Goal: Submit feedback/report problem: Provide input to the site owners about the experience or issues

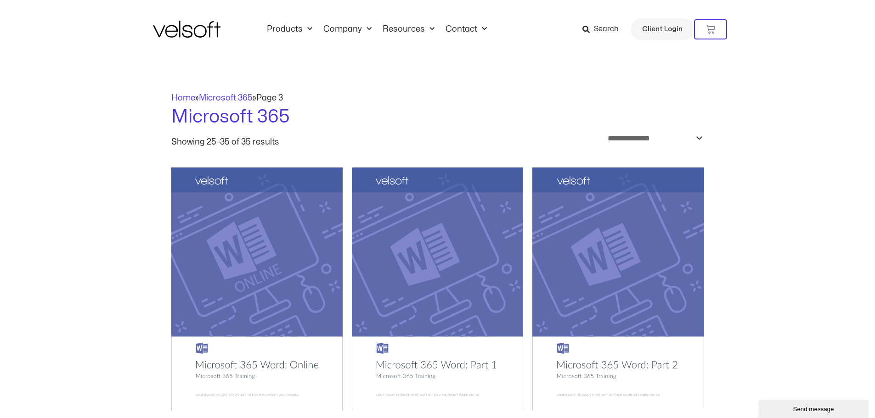
click at [189, 33] on img at bounding box center [187, 29] width 68 height 17
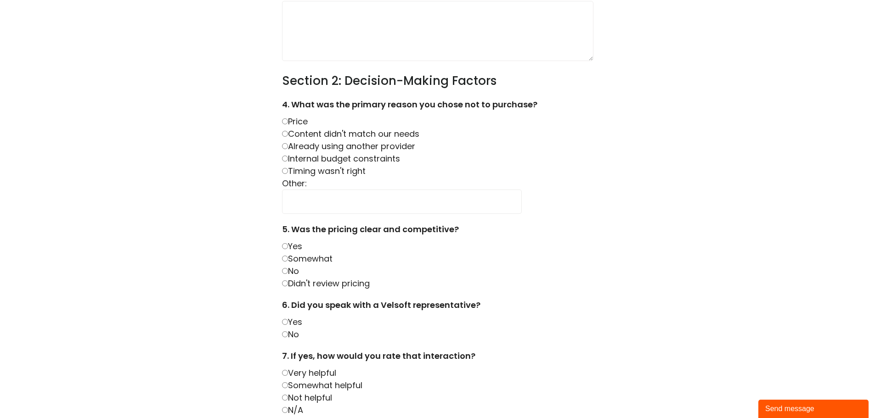
scroll to position [230, 0]
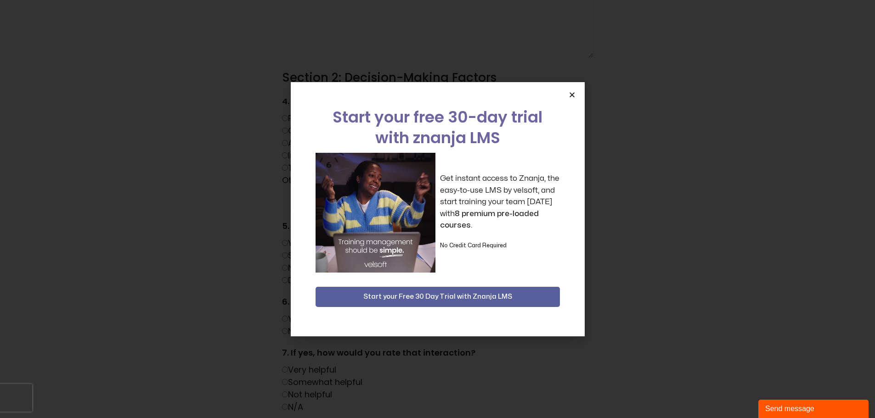
click at [572, 93] on icon "Close" at bounding box center [571, 94] width 7 height 7
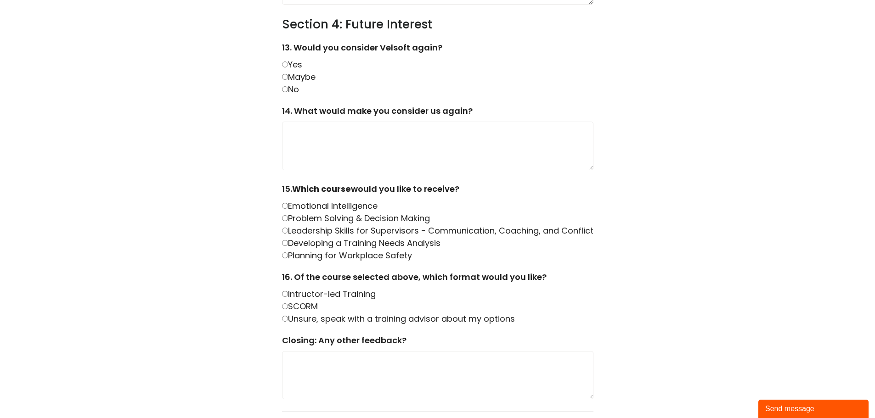
scroll to position [1056, 0]
